Goal: Check status: Check status

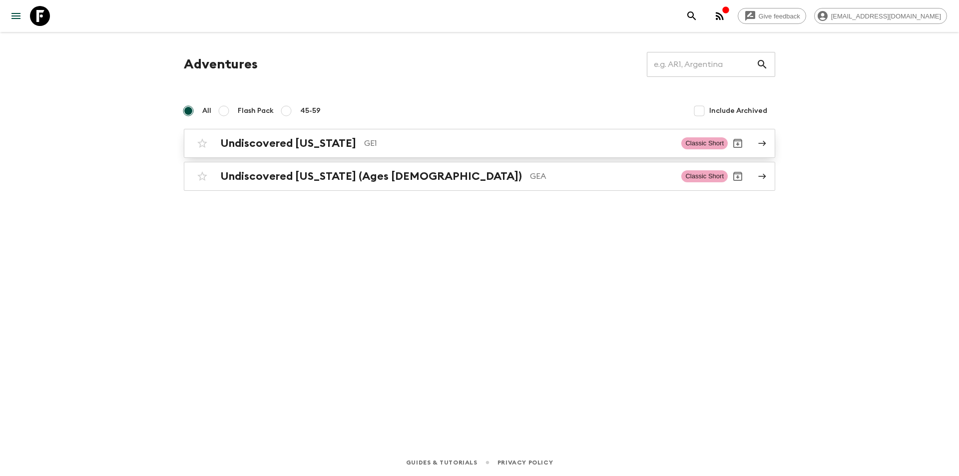
click at [267, 140] on h2 "Undiscovered [US_STATE]" at bounding box center [288, 143] width 136 height 13
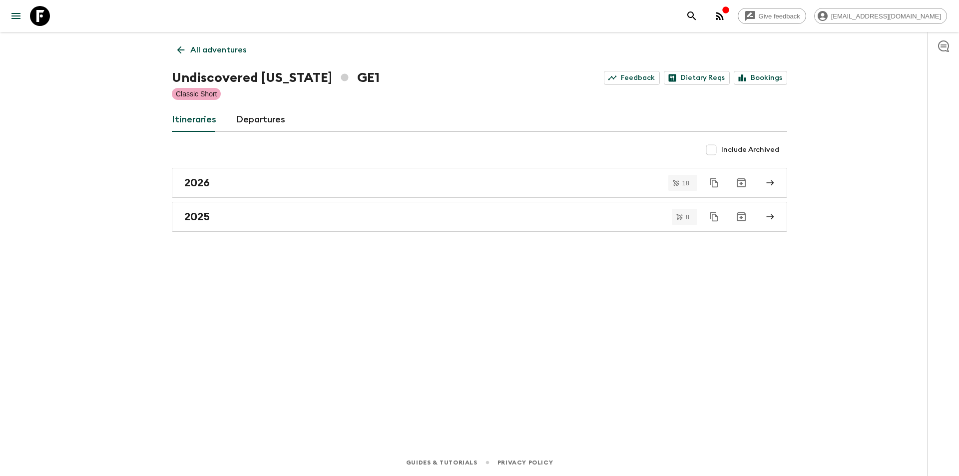
drag, startPoint x: 216, startPoint y: 211, endPoint x: 193, endPoint y: 306, distance: 97.3
click at [216, 211] on div "2025" at bounding box center [469, 216] width 571 height 13
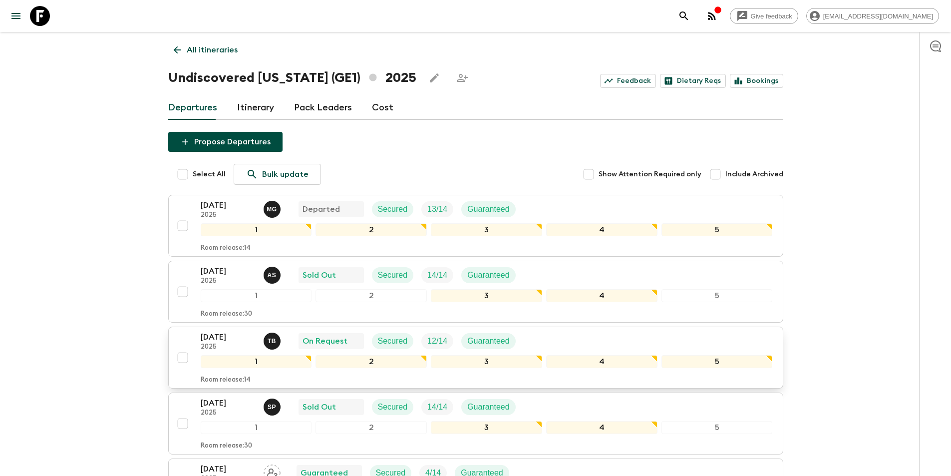
click at [225, 337] on p "[DATE]" at bounding box center [228, 337] width 55 height 12
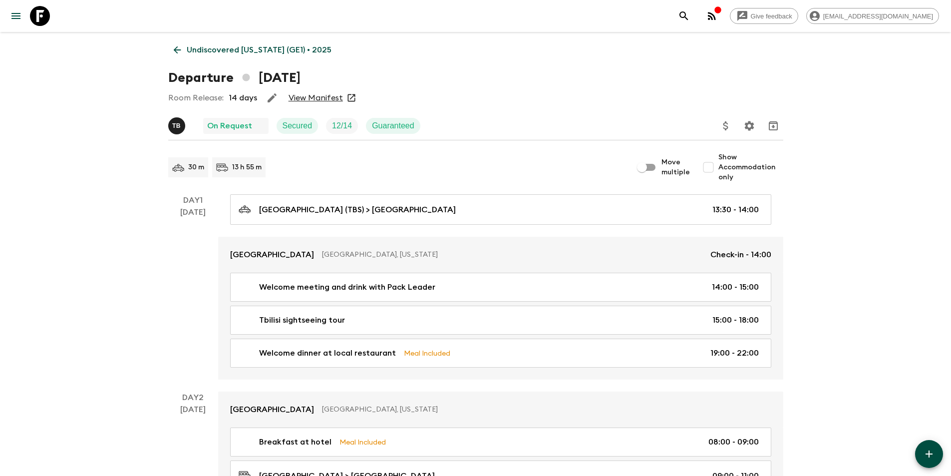
click at [316, 99] on link "View Manifest" at bounding box center [316, 98] width 54 height 10
click at [719, 165] on input "Show Accommodation only" at bounding box center [709, 167] width 20 height 20
checkbox input "true"
